Goal: Transaction & Acquisition: Book appointment/travel/reservation

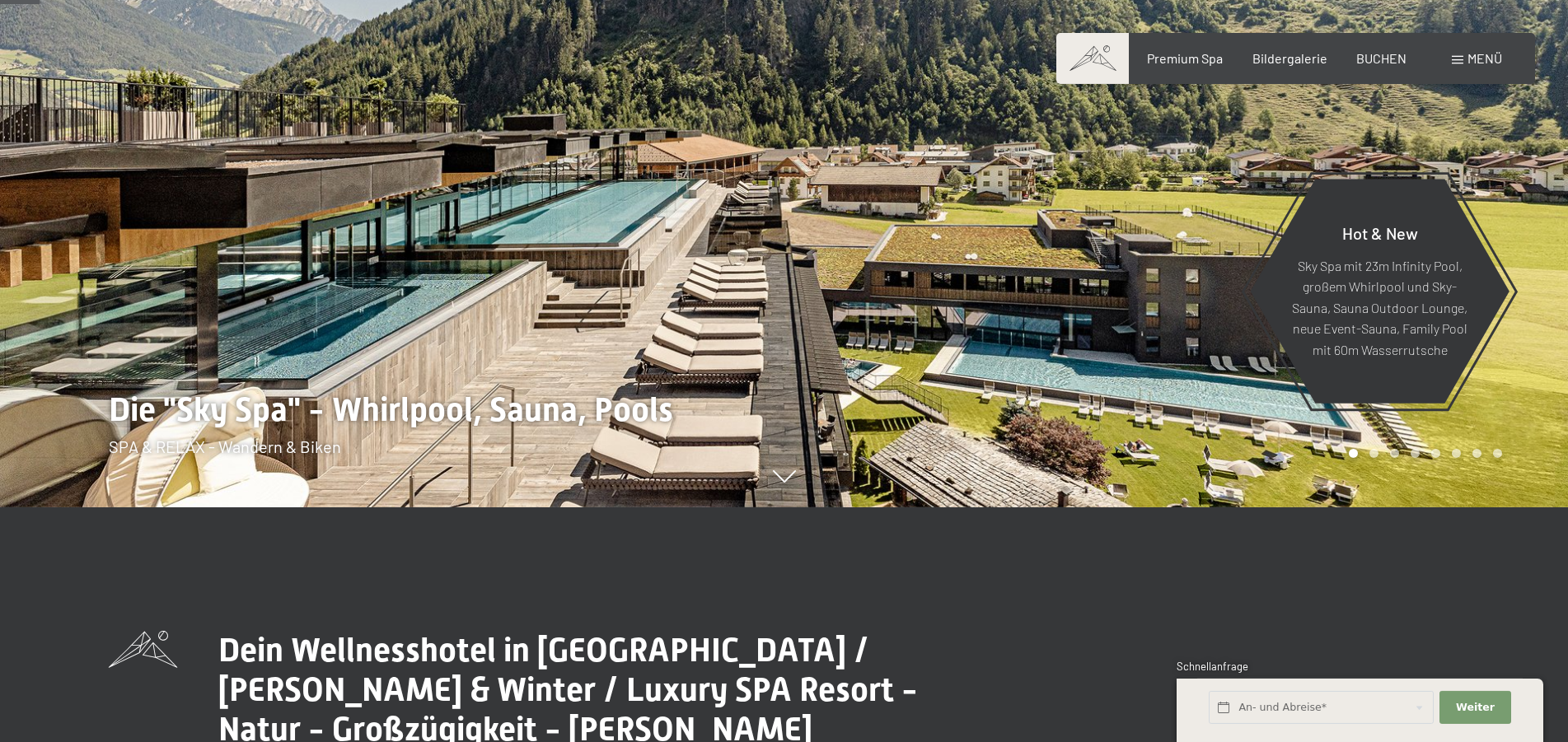
scroll to position [252, 0]
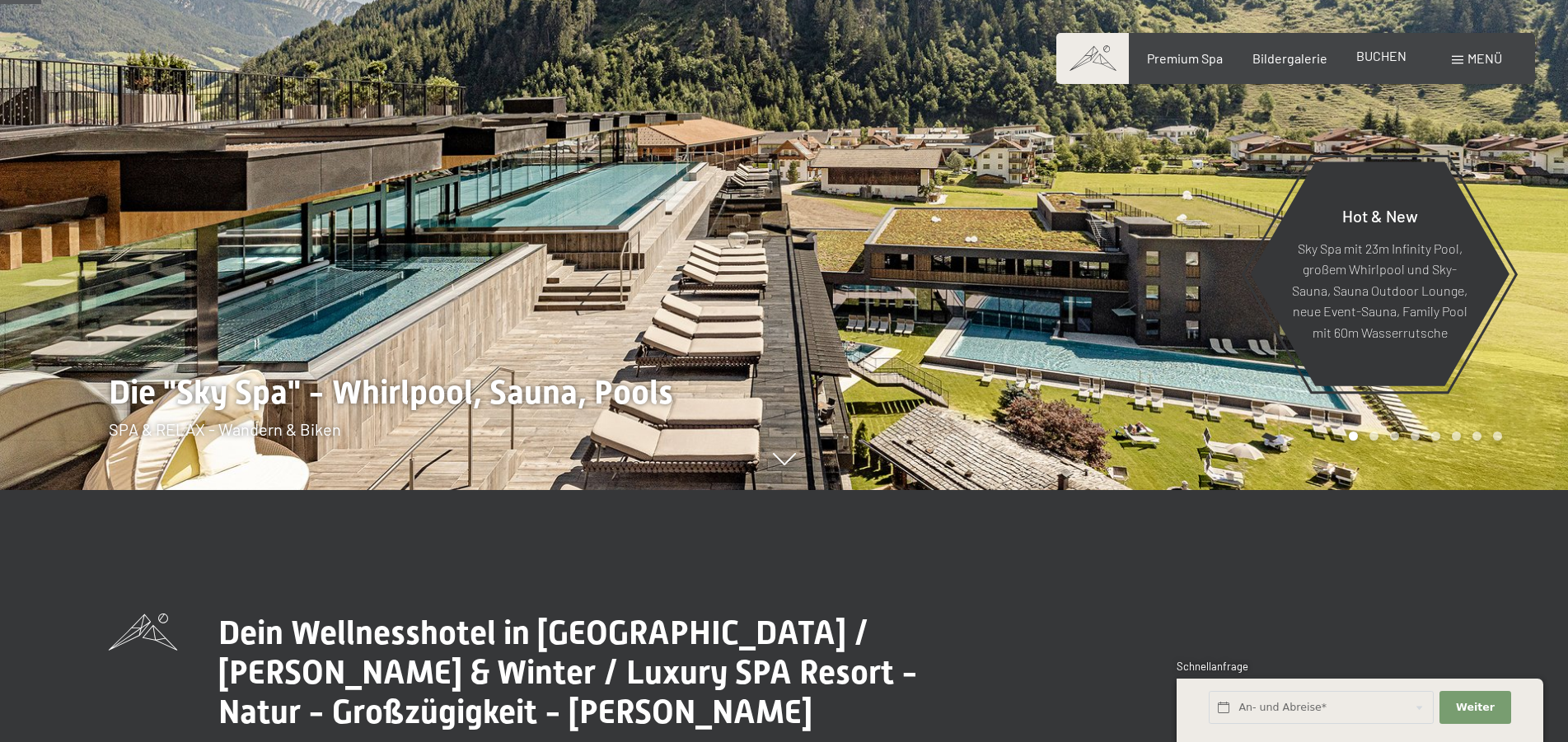
click at [1380, 62] on span "BUCHEN" at bounding box center [1381, 55] width 51 height 15
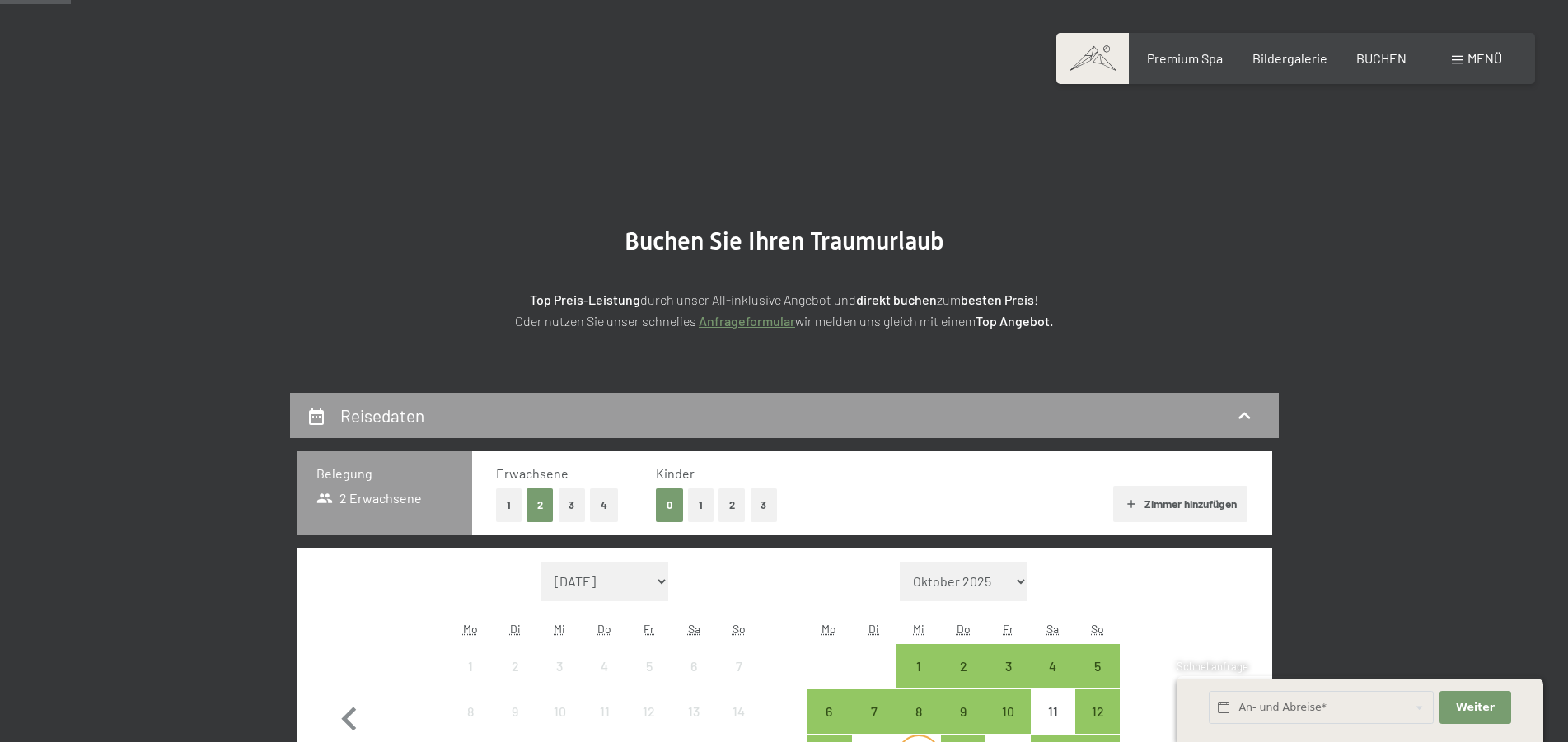
scroll to position [252, 0]
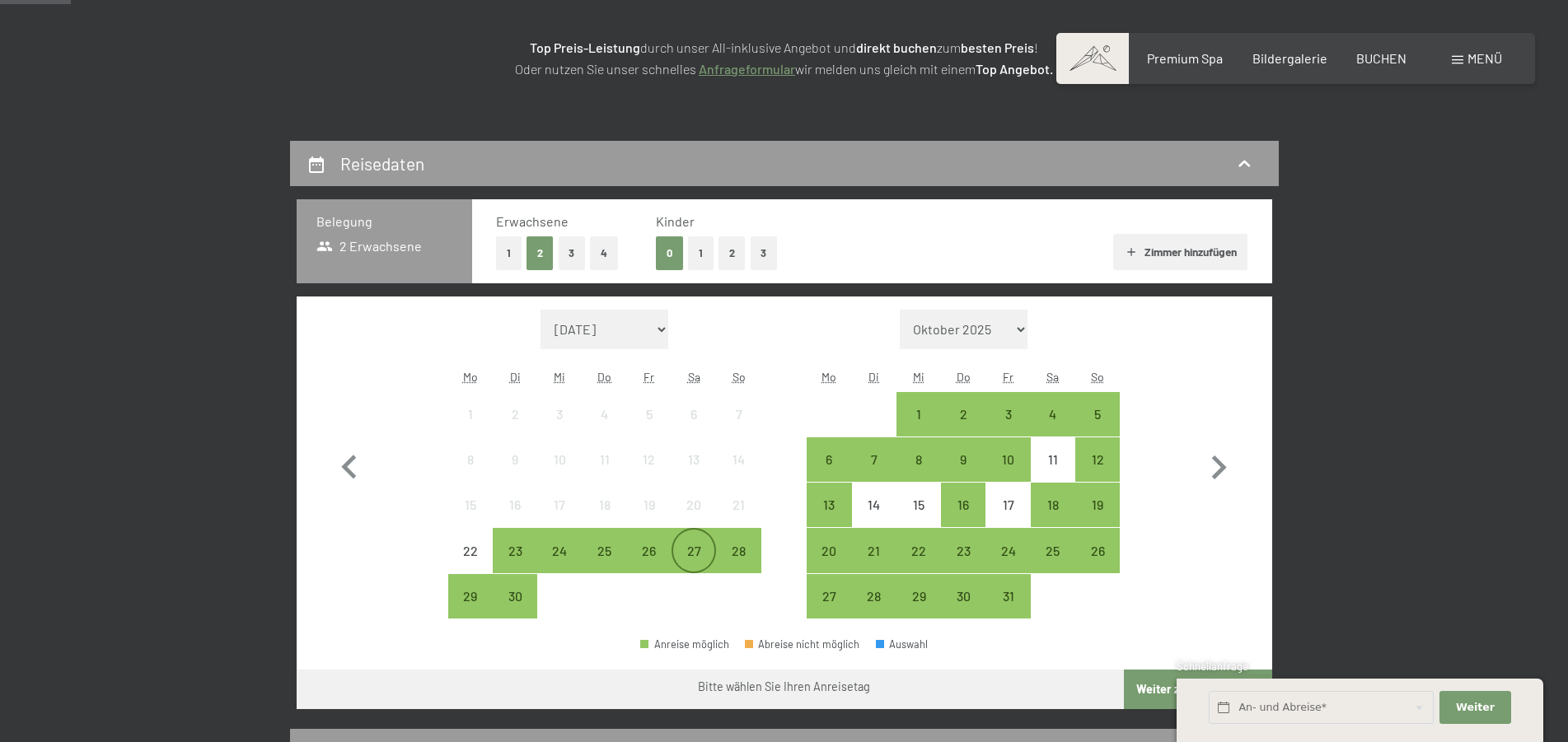
click at [686, 547] on div "27" at bounding box center [693, 564] width 41 height 41
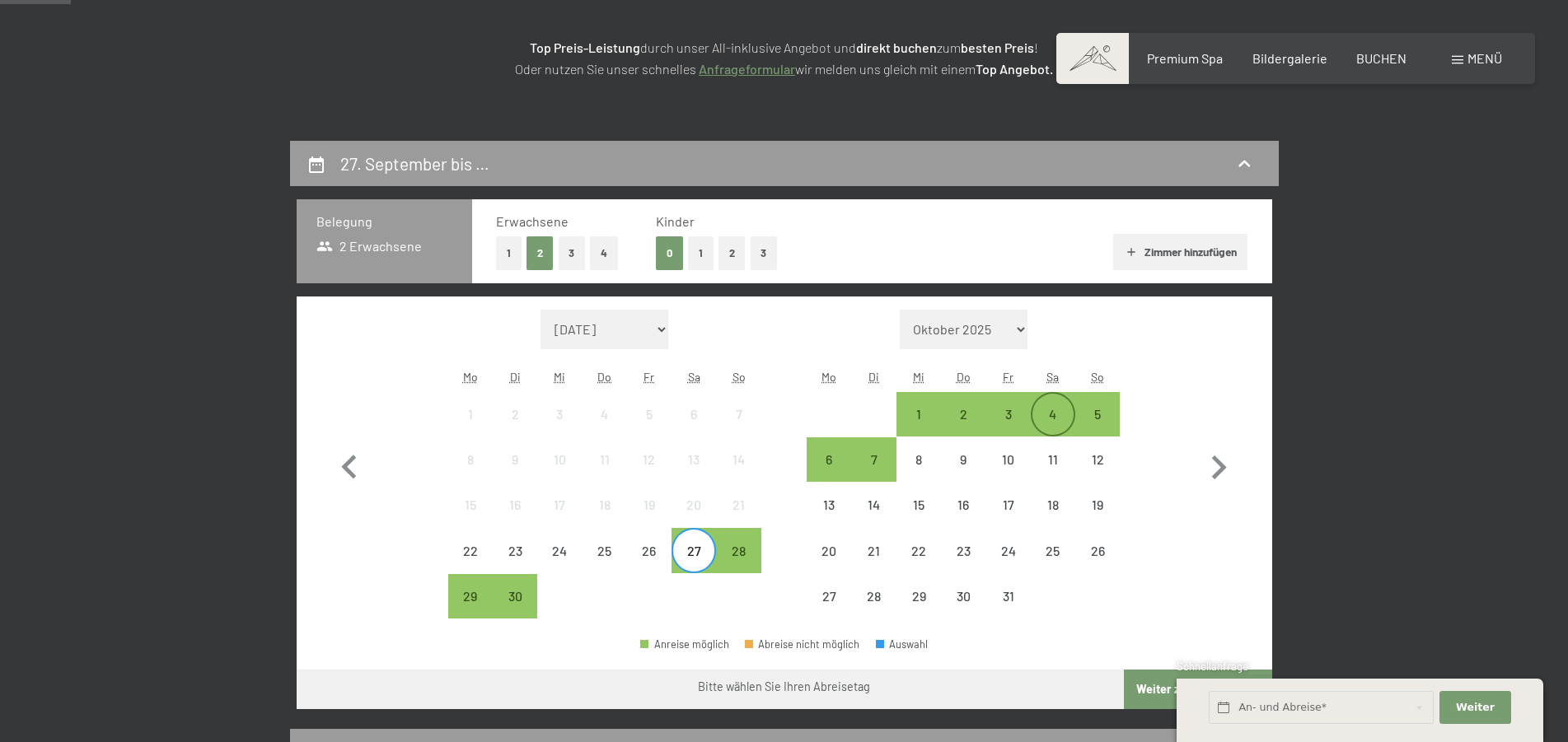
click at [1056, 408] on div "4" at bounding box center [1052, 428] width 41 height 41
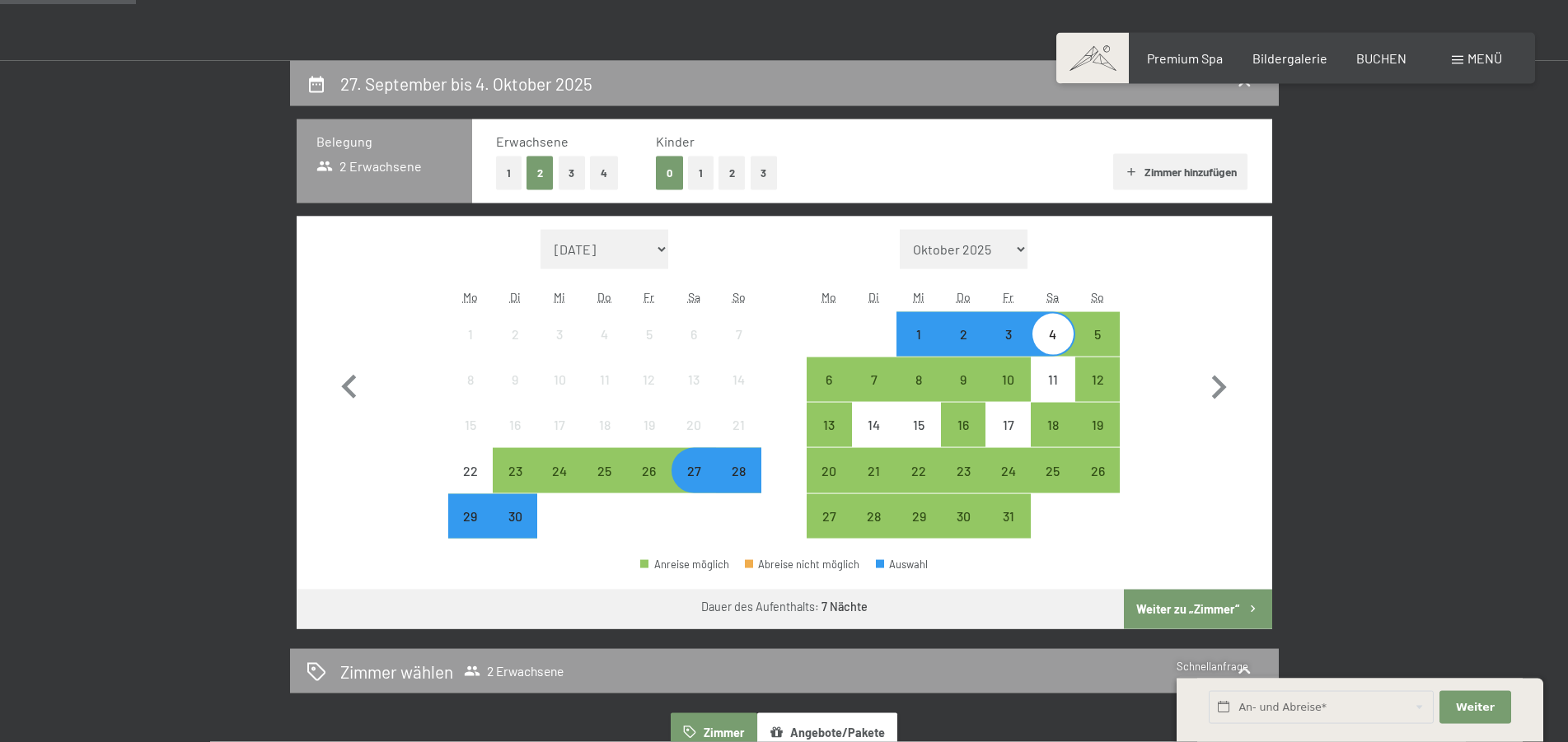
scroll to position [504, 0]
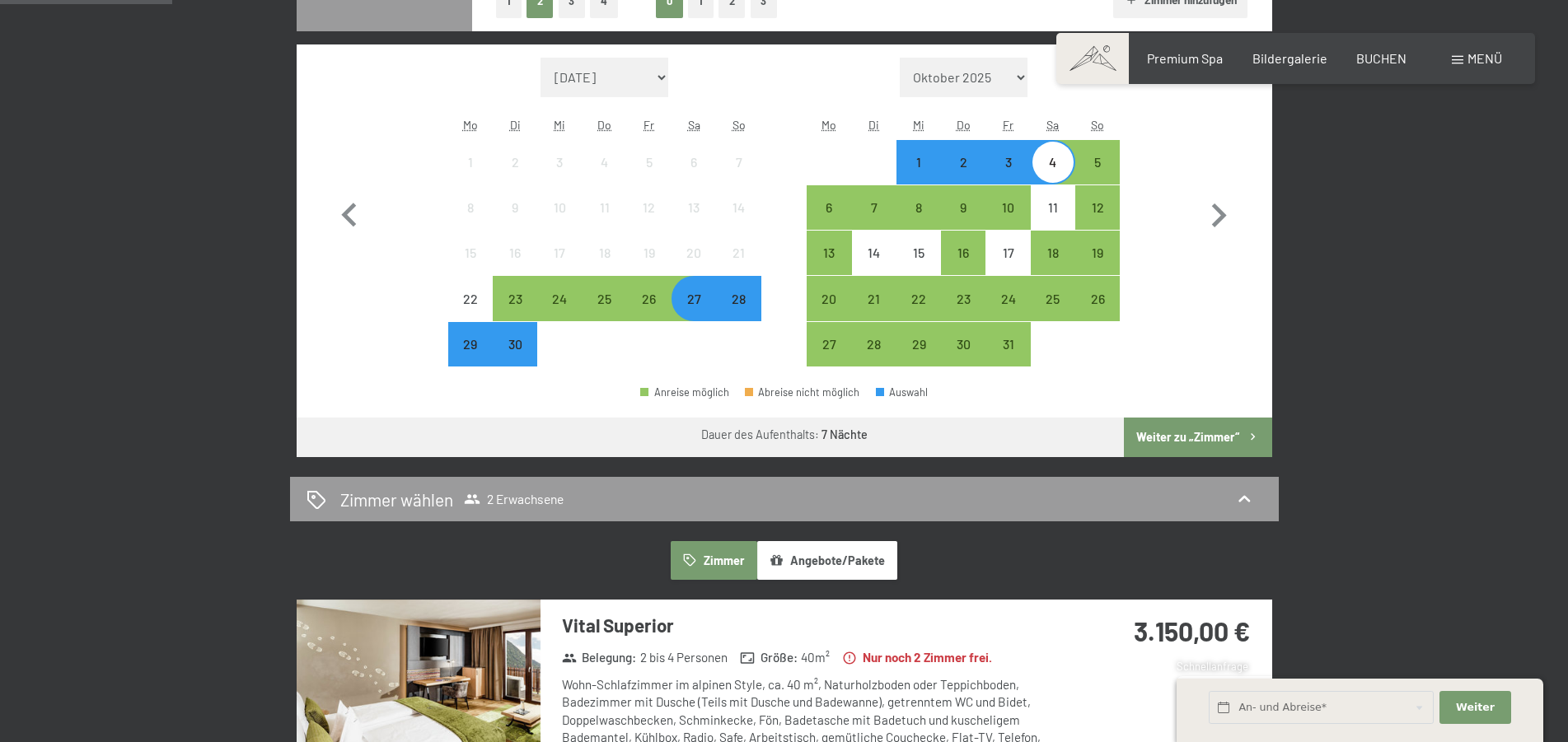
click at [1217, 433] on button "Weiter zu „Zimmer“" at bounding box center [1197, 437] width 147 height 39
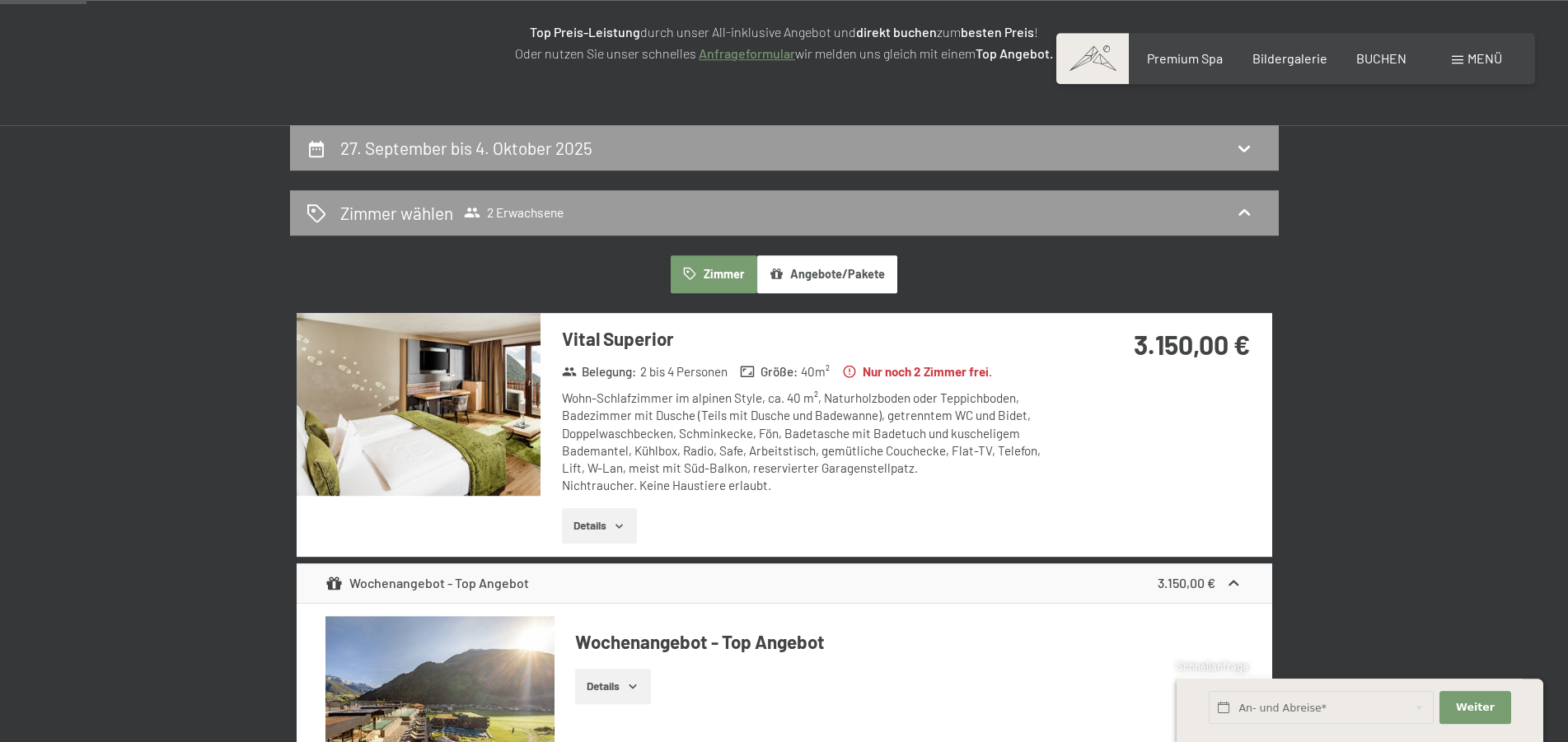
scroll to position [225, 0]
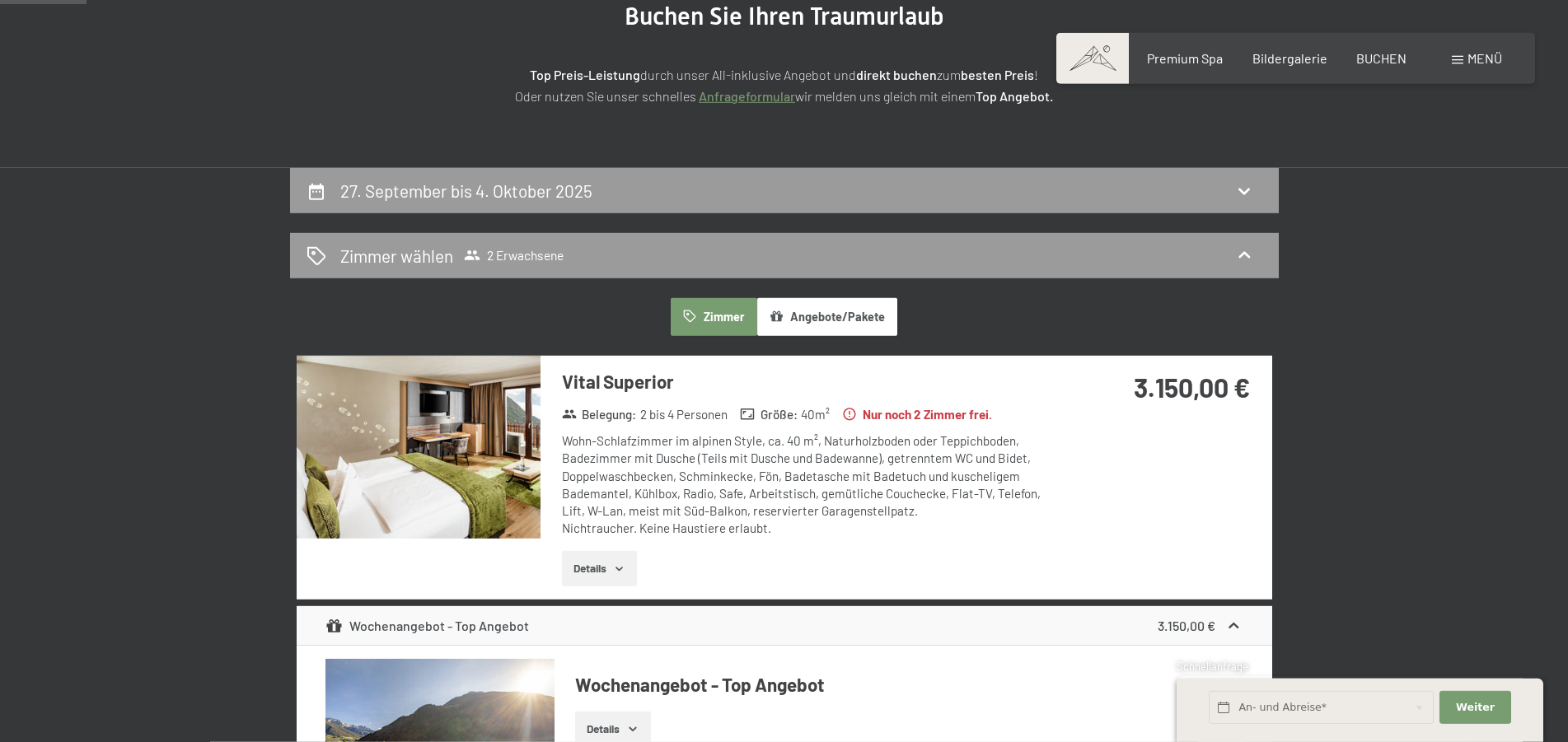
click at [927, 414] on strong "Nur noch 2 Zimmer frei." at bounding box center [917, 414] width 150 height 17
click at [595, 565] on button "Details" at bounding box center [600, 569] width 75 height 36
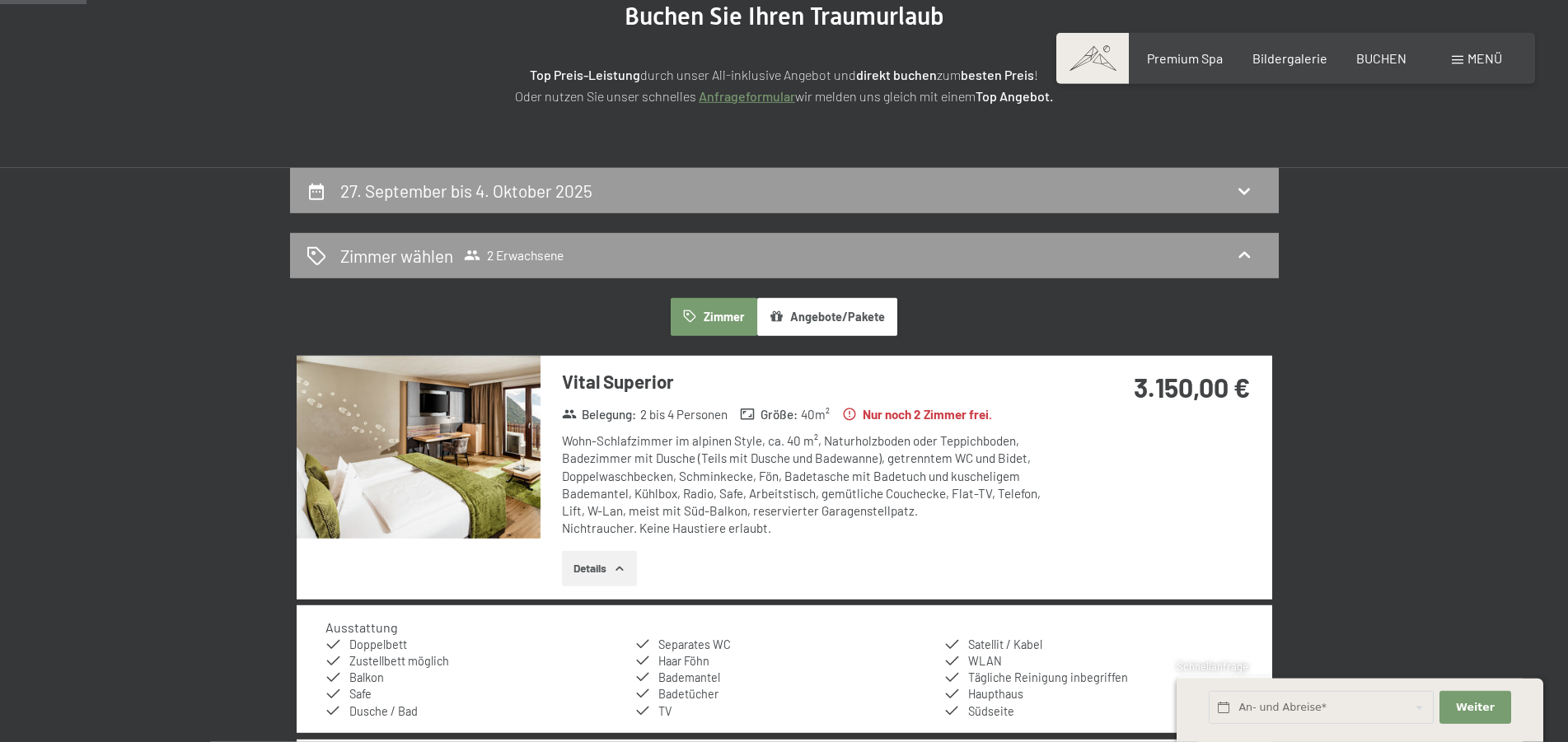
click at [496, 454] on img at bounding box center [418, 448] width 244 height 183
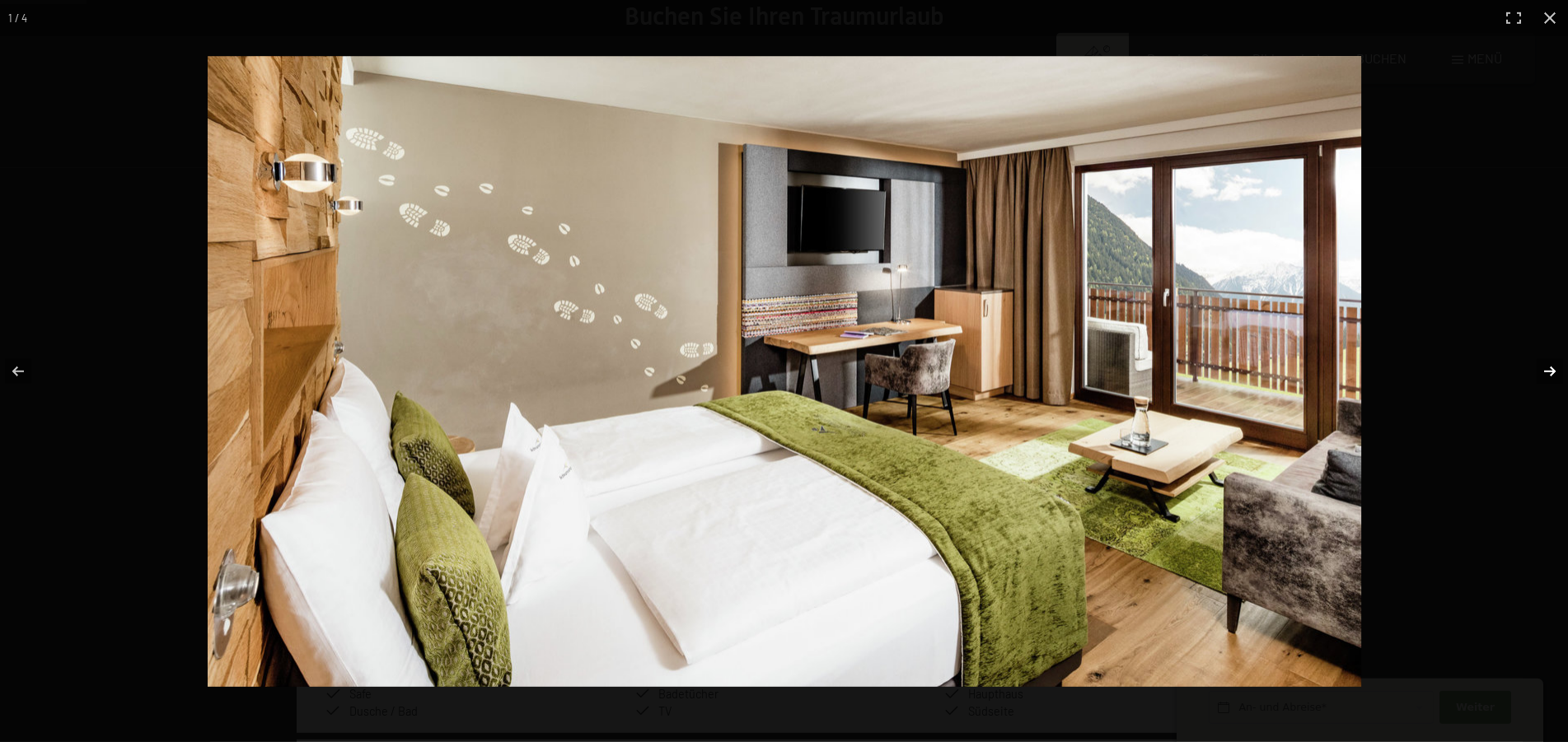
click at [1544, 373] on button "button" at bounding box center [1539, 371] width 57 height 82
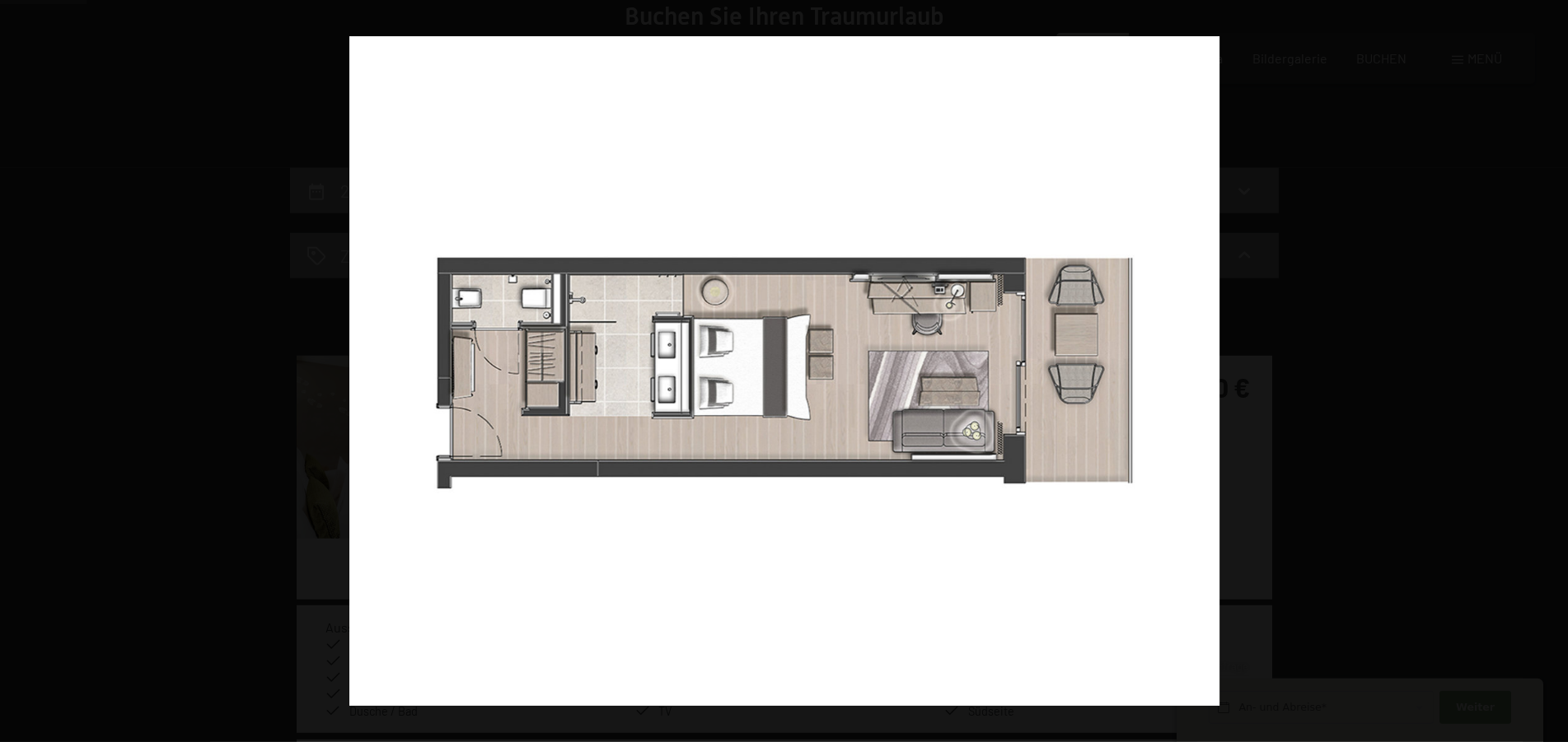
click at [1544, 373] on button "button" at bounding box center [1539, 371] width 57 height 82
